Goal: Information Seeking & Learning: Find contact information

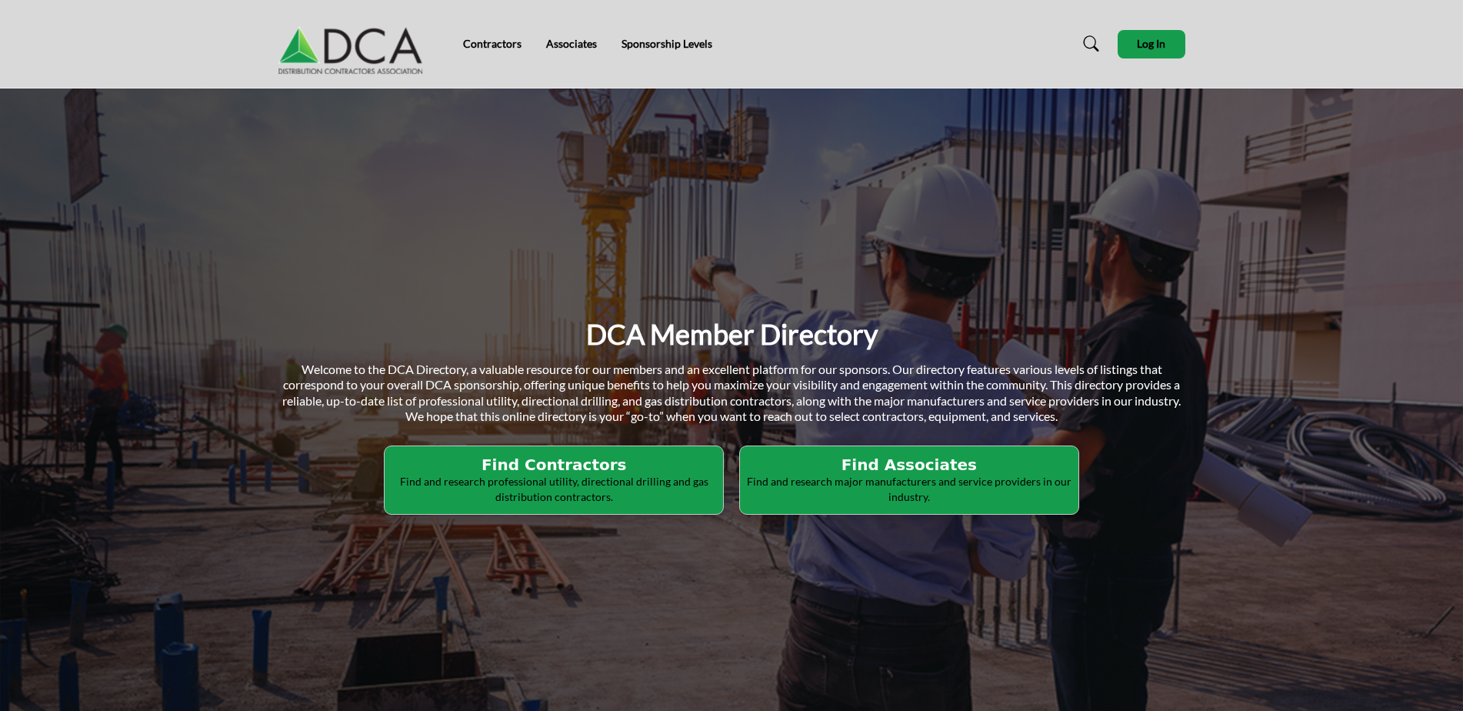
click at [544, 463] on h2 "Find Contractors" at bounding box center [553, 464] width 329 height 18
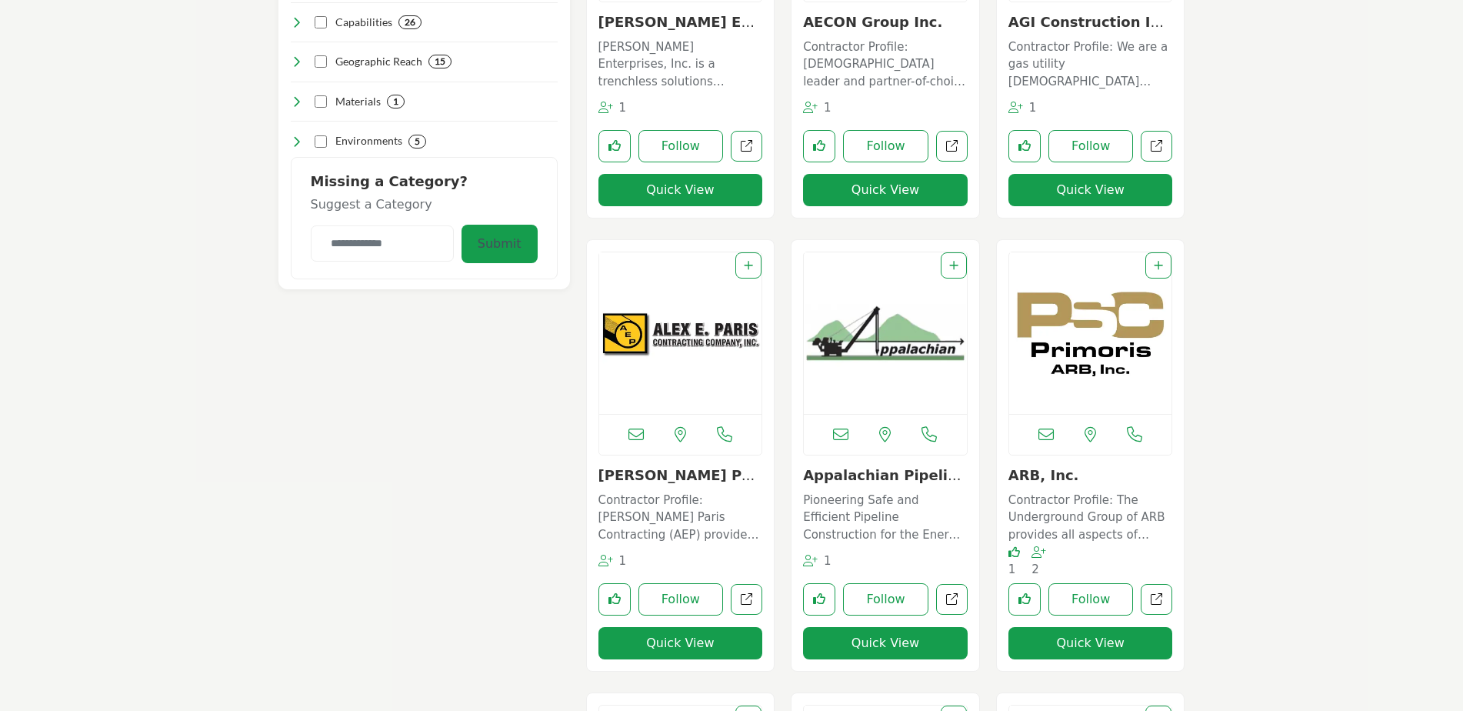
scroll to position [692, 0]
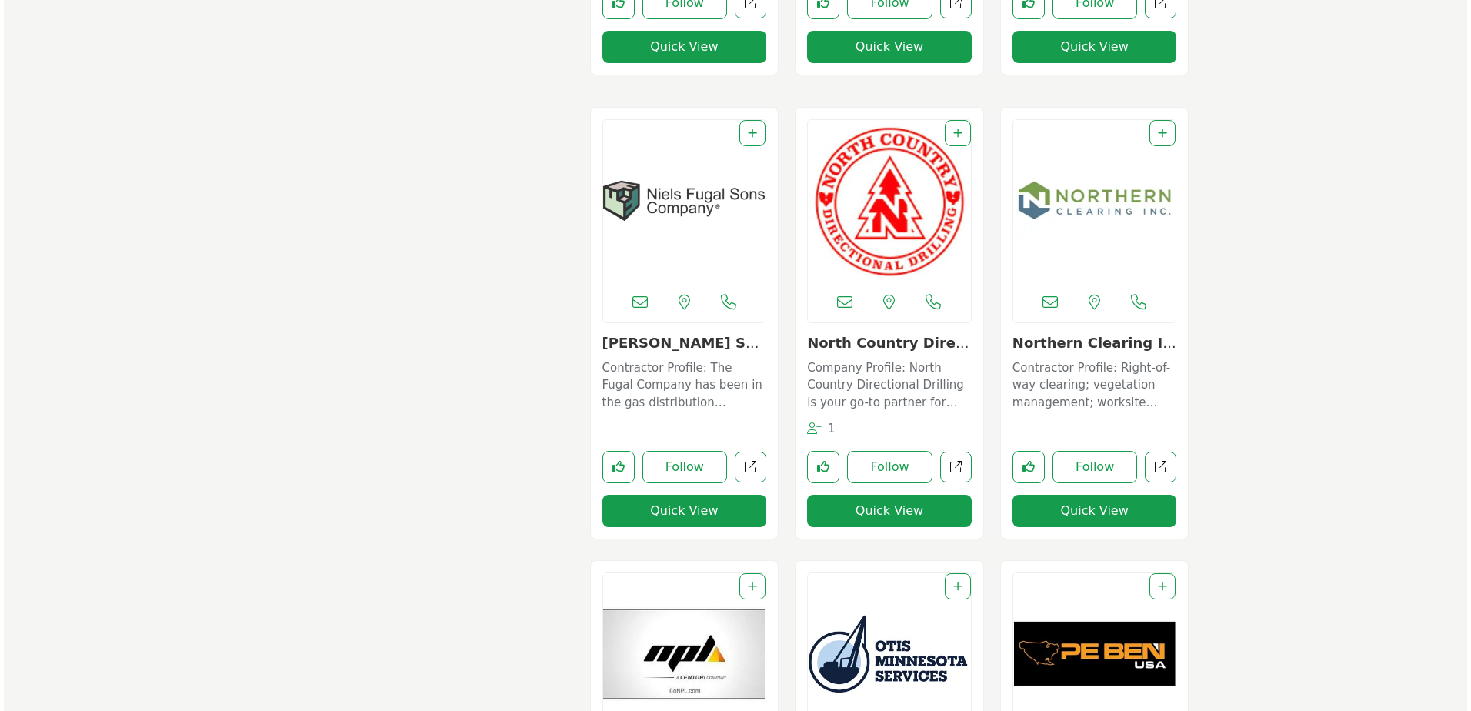
scroll to position [7196, 0]
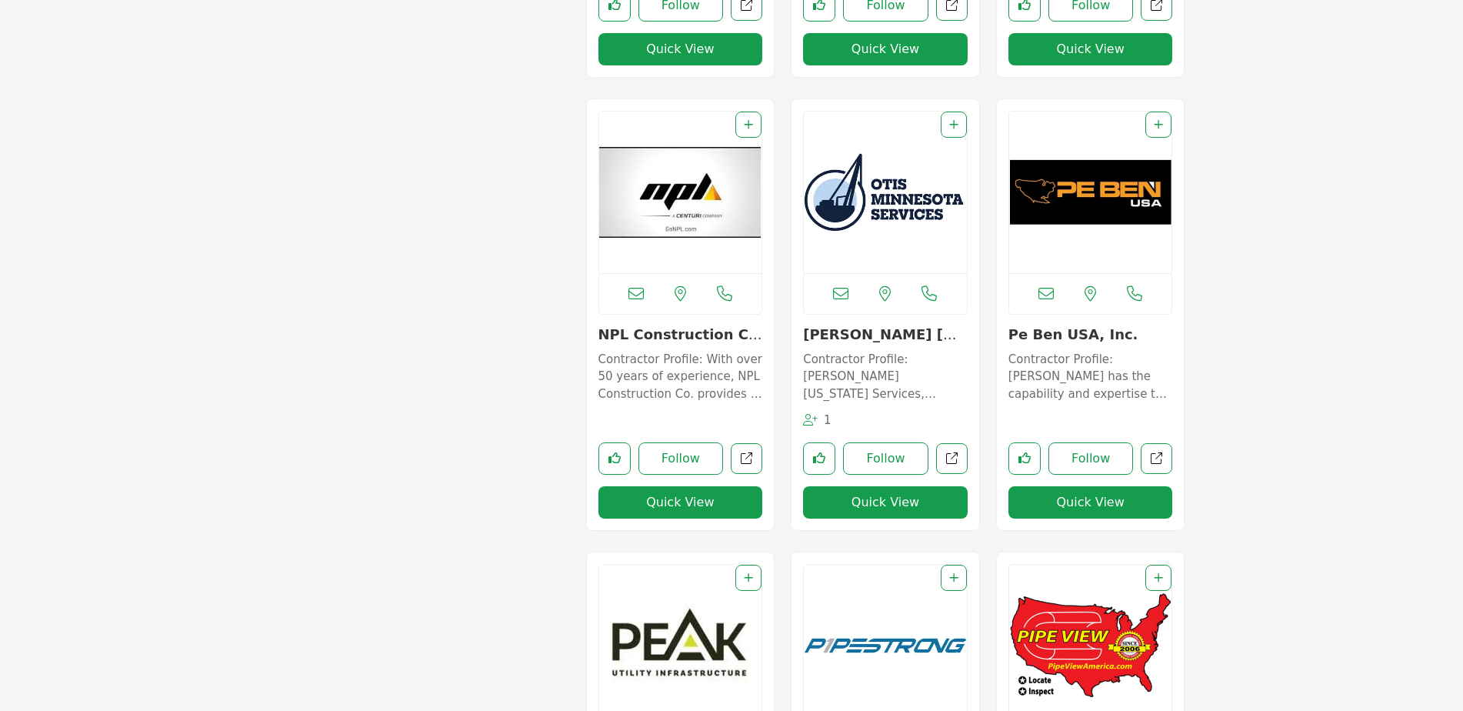
click at [685, 496] on button "Quick View" at bounding box center [680, 502] width 165 height 32
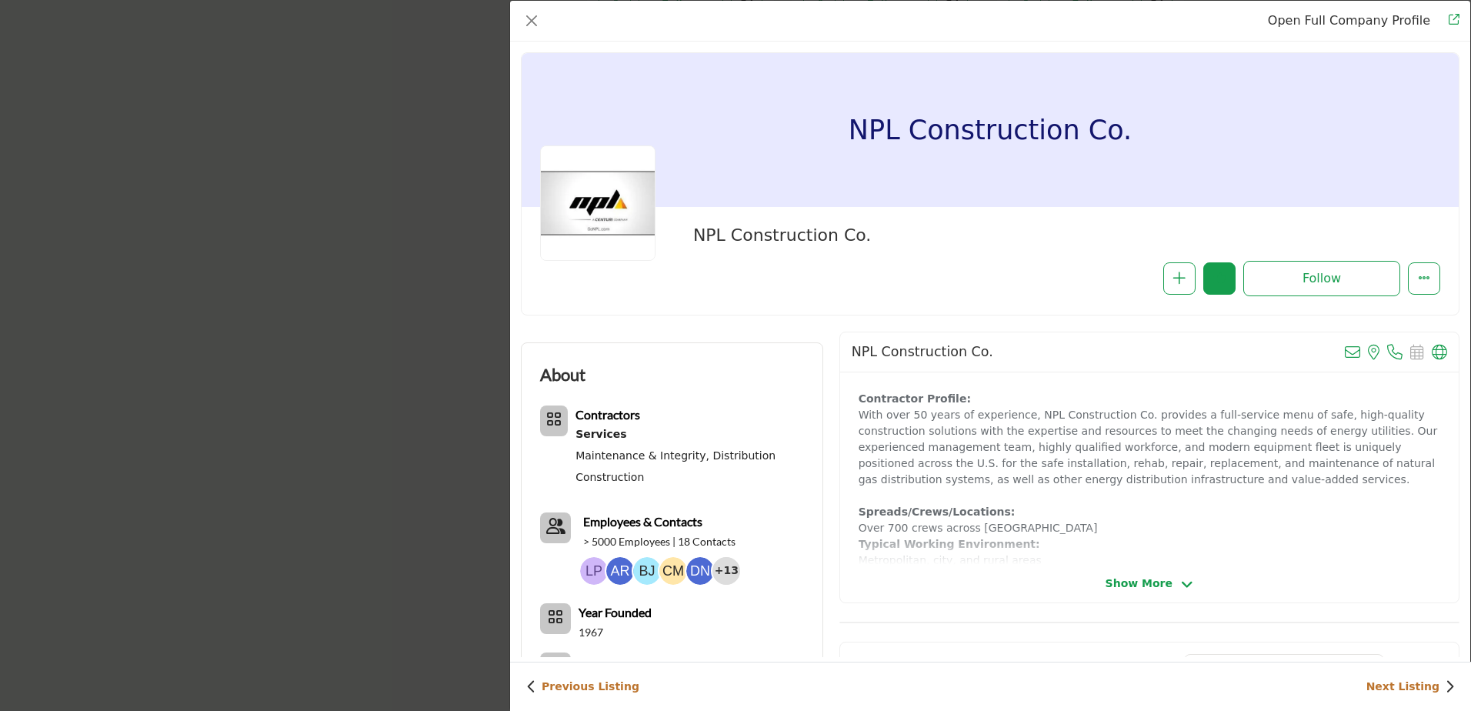
click at [1142, 587] on span "Show More" at bounding box center [1138, 583] width 67 height 16
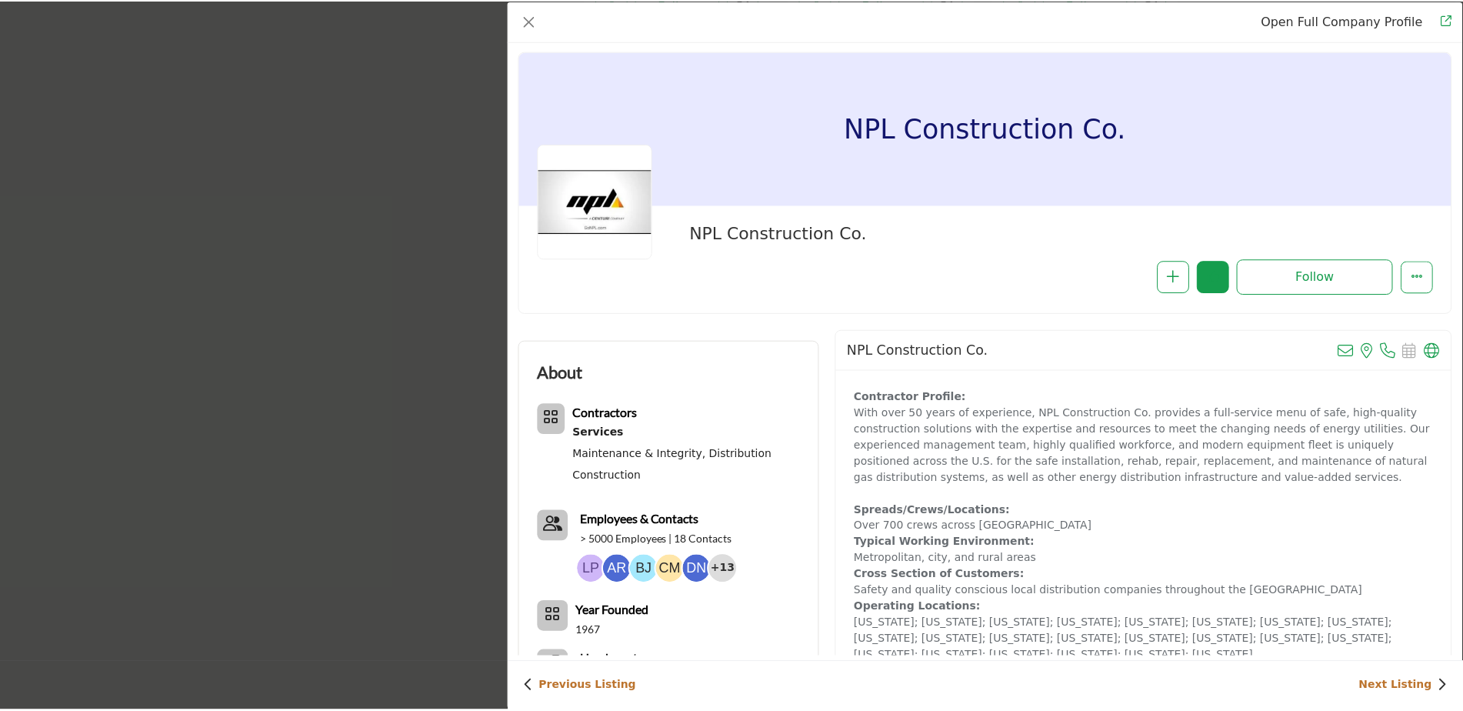
scroll to position [0, 0]
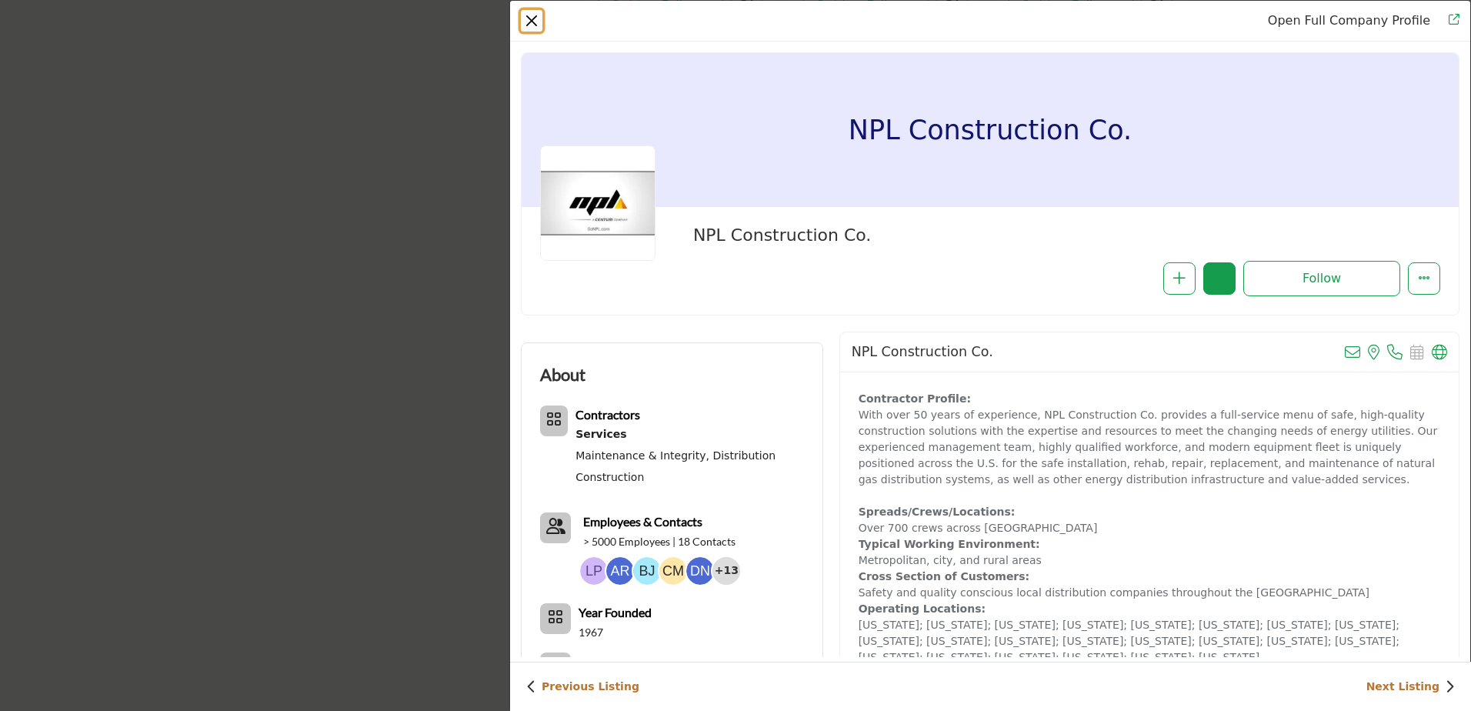
click at [525, 17] on button "Close" at bounding box center [532, 21] width 22 height 22
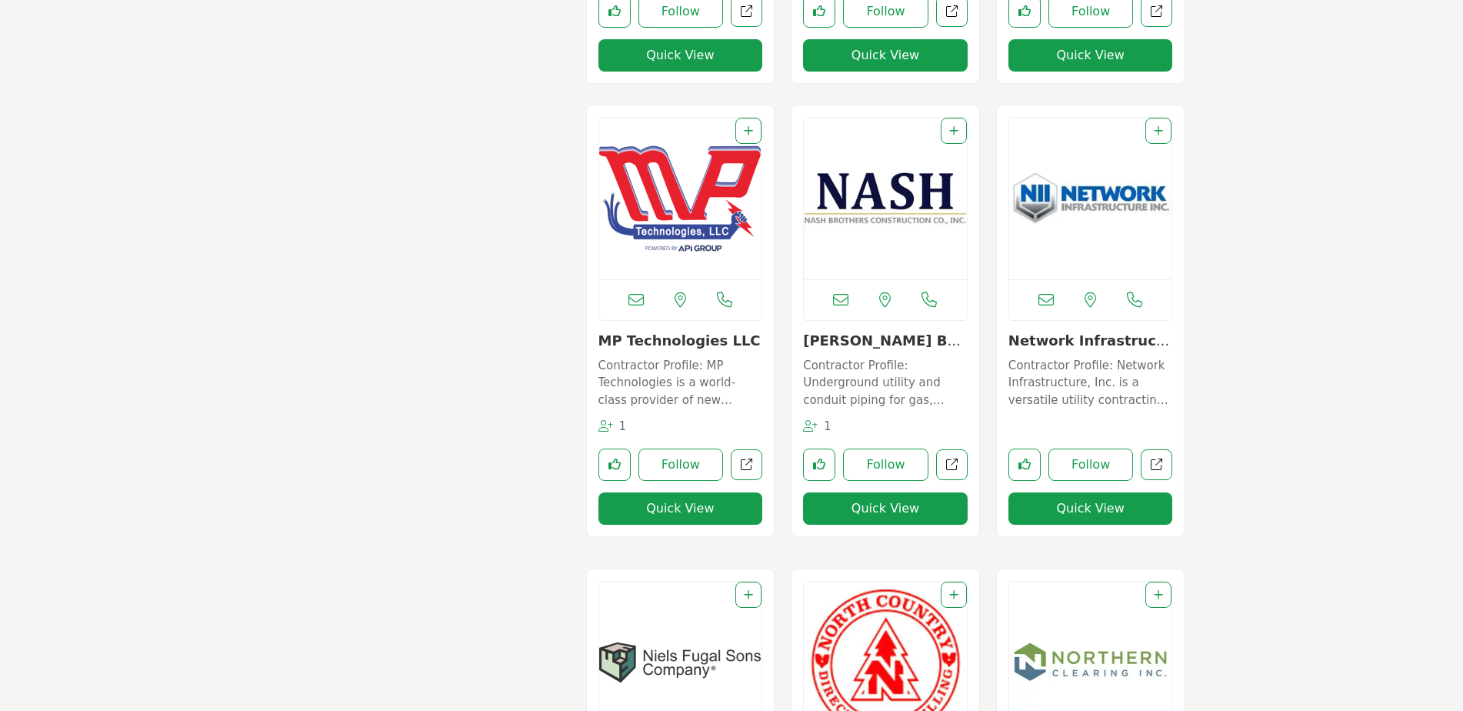
scroll to position [6042, 0]
